Goal: Transaction & Acquisition: Purchase product/service

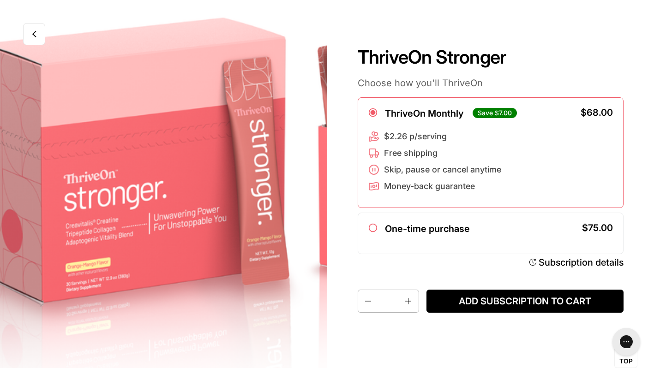
drag, startPoint x: 206, startPoint y: 197, endPoint x: 118, endPoint y: 197, distance: 88.1
click at [118, 197] on div at bounding box center [163, 184] width 327 height 368
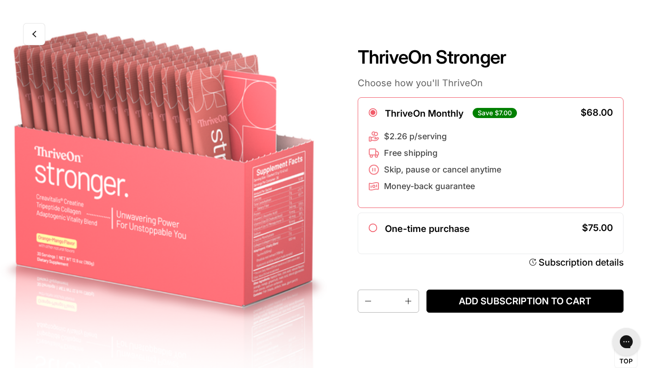
drag, startPoint x: 185, startPoint y: 197, endPoint x: 106, endPoint y: 197, distance: 78.9
click at [106, 197] on div at bounding box center [163, 184] width 327 height 368
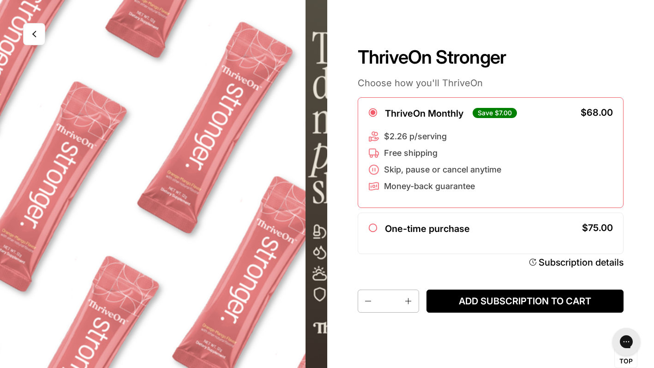
drag, startPoint x: 213, startPoint y: 189, endPoint x: 113, endPoint y: 189, distance: 99.6
click at [124, 189] on div at bounding box center [163, 184] width 327 height 368
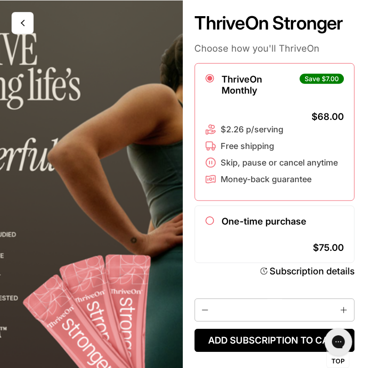
scroll to position [0, 549]
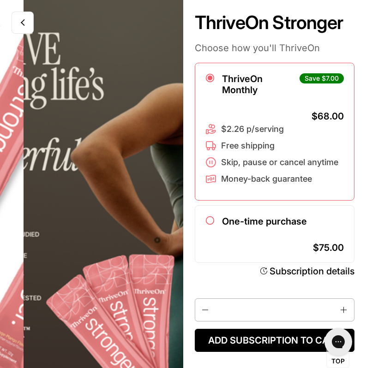
drag, startPoint x: 42, startPoint y: 204, endPoint x: 129, endPoint y: 203, distance: 86.7
click at [129, 203] on div at bounding box center [91, 186] width 183 height 373
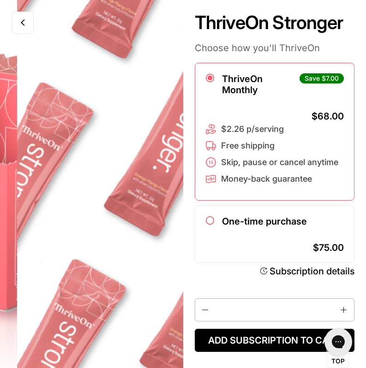
drag, startPoint x: 84, startPoint y: 206, endPoint x: 191, endPoint y: 200, distance: 107.7
click at [186, 200] on product-page "ThriveOn Stronger Choose how you'll ThriveOn ThriveOn Monthly Save $7.00 $68.00…" at bounding box center [183, 186] width 366 height 373
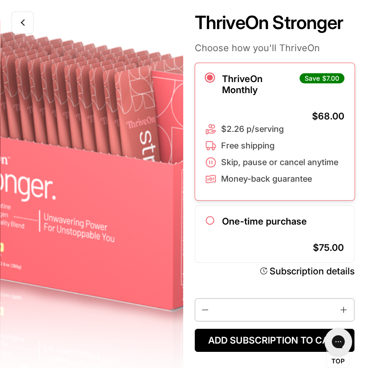
drag, startPoint x: 106, startPoint y: 209, endPoint x: 197, endPoint y: 209, distance: 90.4
click at [197, 209] on product-page "ThriveOn Stronger Choose how you'll ThriveOn ThriveOn Monthly Save $7.00 $68.00…" at bounding box center [183, 186] width 366 height 373
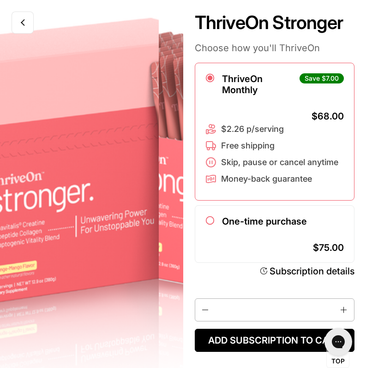
scroll to position [0, 0]
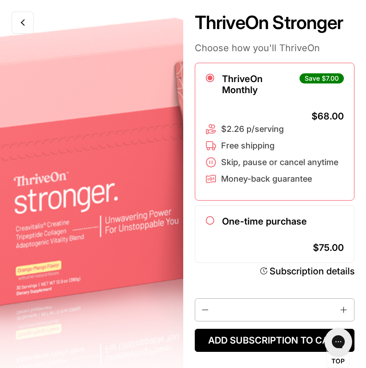
drag, startPoint x: 155, startPoint y: 210, endPoint x: 110, endPoint y: 210, distance: 45.2
click at [116, 210] on div at bounding box center [91, 186] width 183 height 373
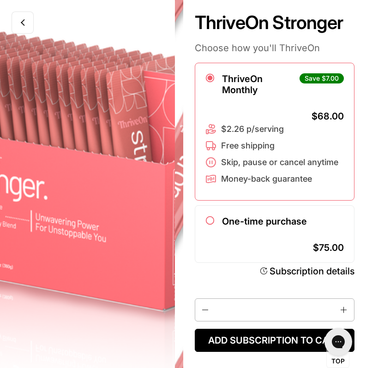
drag, startPoint x: 137, startPoint y: 205, endPoint x: 101, endPoint y: 205, distance: 36.4
click at [110, 205] on div at bounding box center [91, 186] width 183 height 373
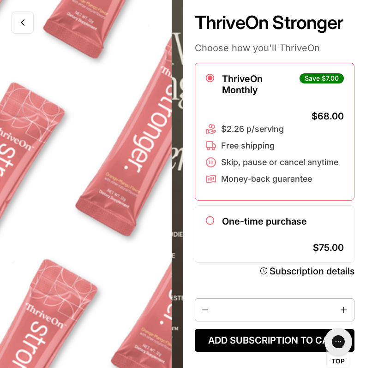
drag, startPoint x: 113, startPoint y: 205, endPoint x: 65, endPoint y: 205, distance: 48.0
click at [65, 205] on div at bounding box center [91, 186] width 183 height 373
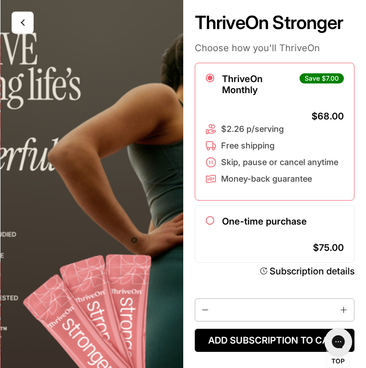
drag, startPoint x: 45, startPoint y: 205, endPoint x: 32, endPoint y: 205, distance: 12.9
click at [32, 205] on div at bounding box center [91, 186] width 183 height 373
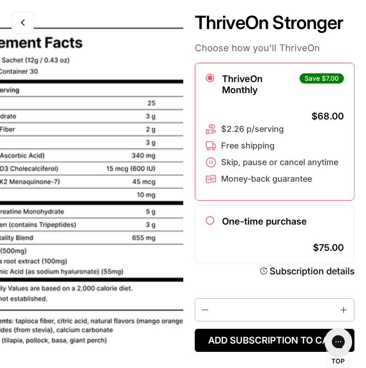
drag, startPoint x: 132, startPoint y: 184, endPoint x: 24, endPoint y: 184, distance: 108.0
click at [38, 184] on div at bounding box center [91, 186] width 183 height 373
drag, startPoint x: 24, startPoint y: 184, endPoint x: 160, endPoint y: 180, distance: 136.2
click at [155, 180] on div at bounding box center [91, 186] width 183 height 373
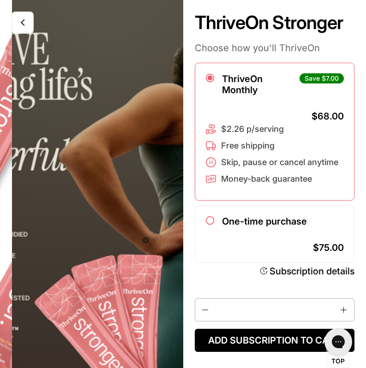
drag, startPoint x: 62, startPoint y: 192, endPoint x: 169, endPoint y: 192, distance: 107.0
click at [169, 192] on div at bounding box center [91, 186] width 183 height 373
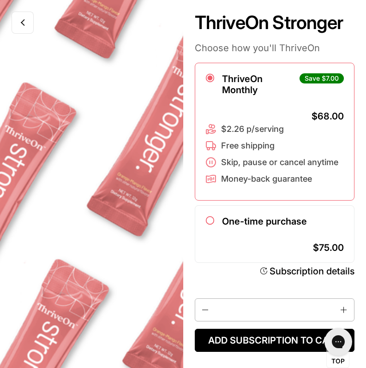
drag, startPoint x: 62, startPoint y: 198, endPoint x: 169, endPoint y: 200, distance: 107.0
click at [169, 200] on div at bounding box center [91, 186] width 183 height 373
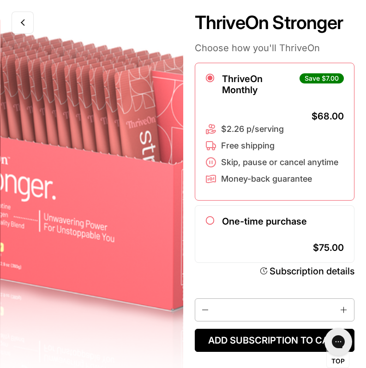
drag, startPoint x: 62, startPoint y: 200, endPoint x: 157, endPoint y: 200, distance: 94.6
click at [157, 200] on div at bounding box center [91, 186] width 183 height 373
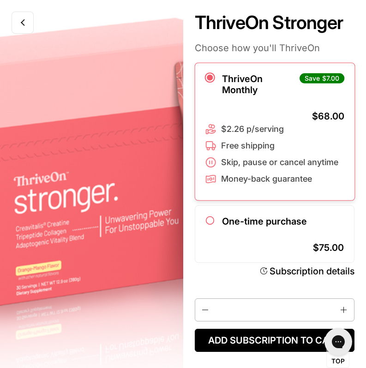
drag, startPoint x: 109, startPoint y: 205, endPoint x: 220, endPoint y: 205, distance: 111.2
click at [220, 205] on product-page "ThriveOn Stronger Choose how you'll ThriveOn ThriveOn Monthly Save $7.00 $68.00…" at bounding box center [183, 186] width 366 height 373
drag, startPoint x: 133, startPoint y: 170, endPoint x: 83, endPoint y: 174, distance: 50.9
click at [83, 174] on div at bounding box center [91, 186] width 183 height 373
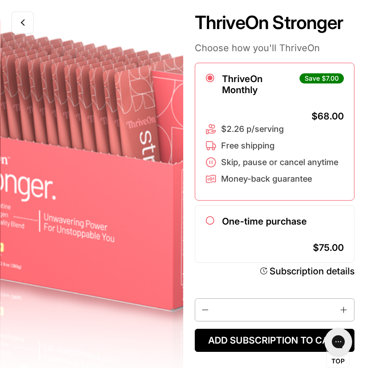
drag, startPoint x: 143, startPoint y: 170, endPoint x: 90, endPoint y: 170, distance: 52.6
click at [90, 170] on div at bounding box center [91, 186] width 183 height 373
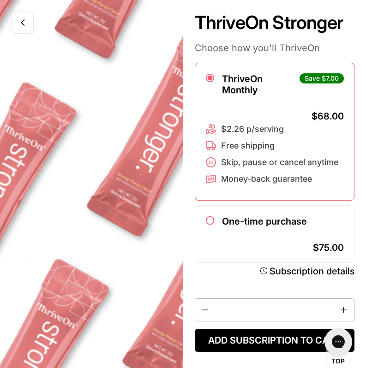
drag, startPoint x: 119, startPoint y: 170, endPoint x: 87, endPoint y: 170, distance: 32.8
click at [88, 170] on div at bounding box center [91, 186] width 183 height 373
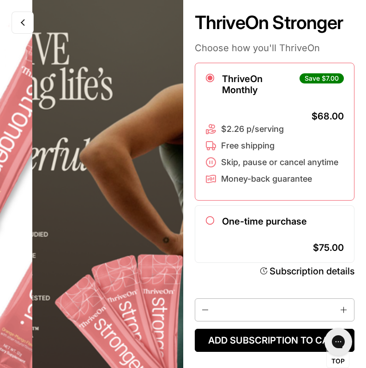
scroll to position [0, 549]
